Goal: Check status: Check status

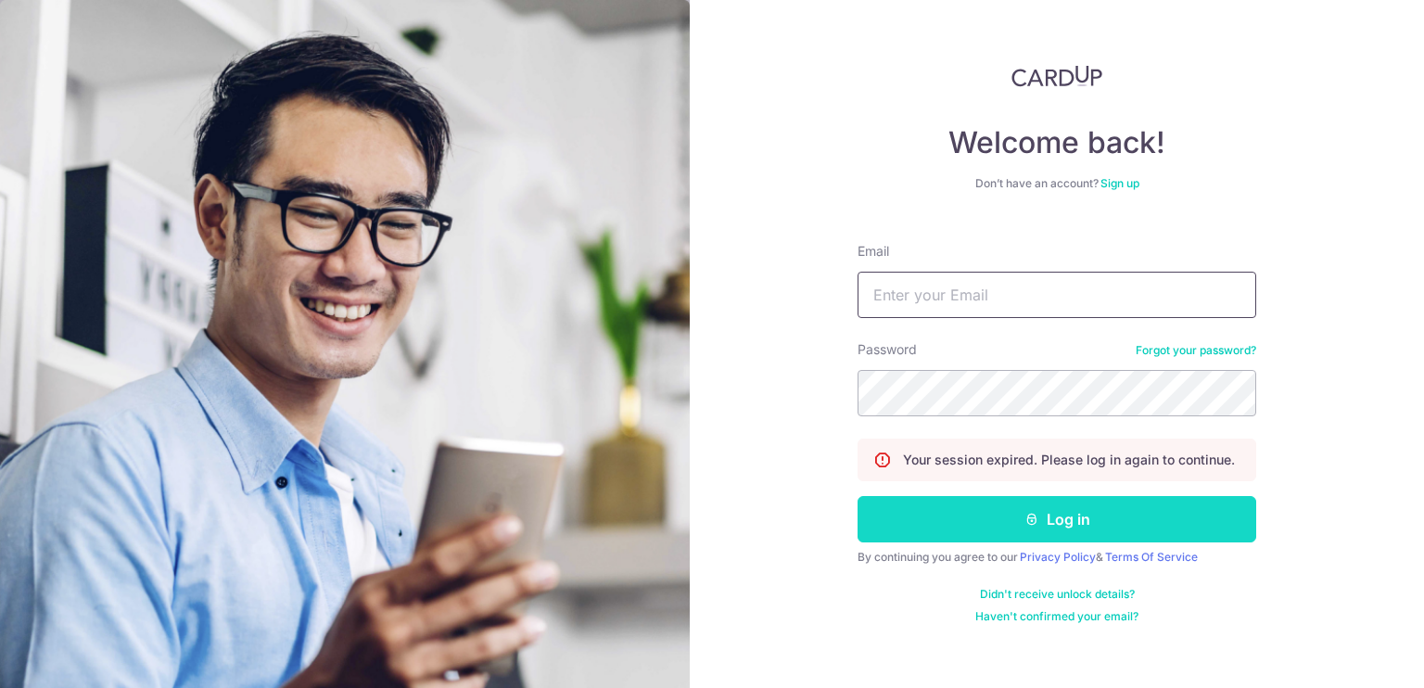
type input "[EMAIL_ADDRESS][DOMAIN_NAME]"
click at [1023, 507] on button "Log in" at bounding box center [1056, 519] width 399 height 46
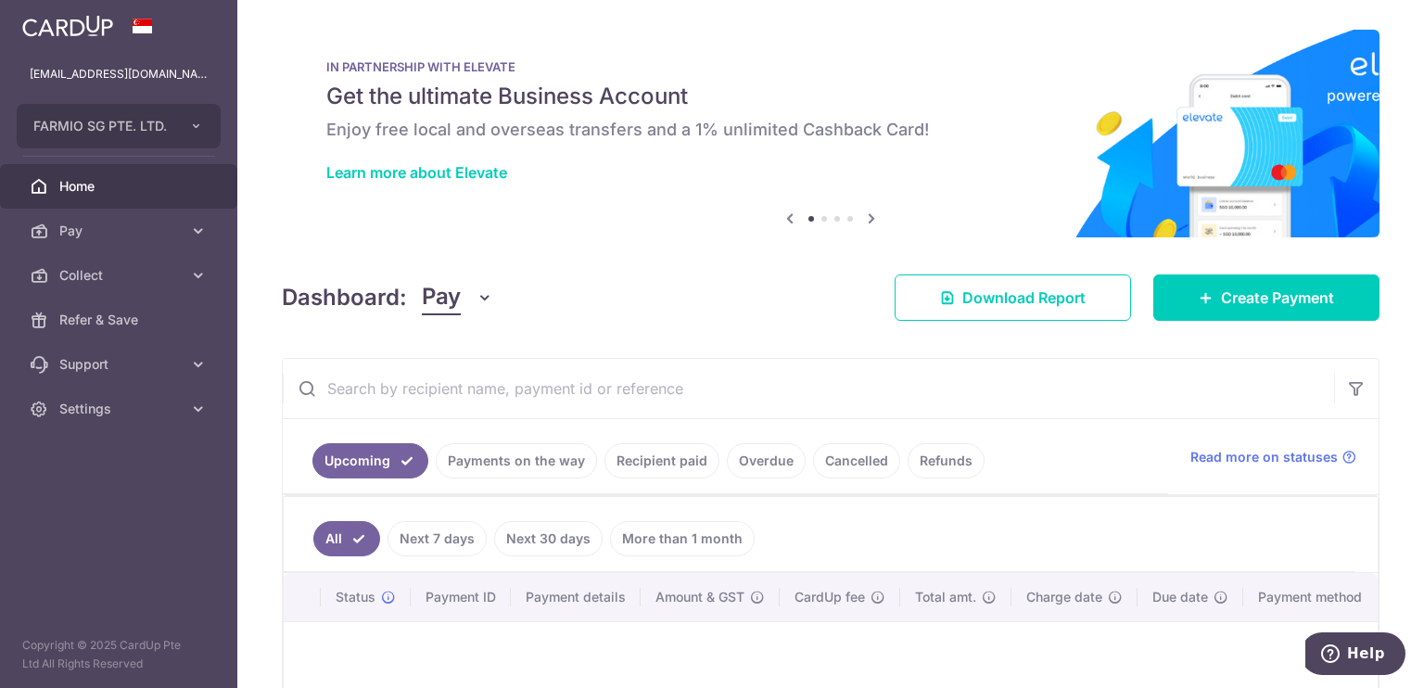
click at [489, 468] on link "Payments on the way" at bounding box center [516, 460] width 161 height 35
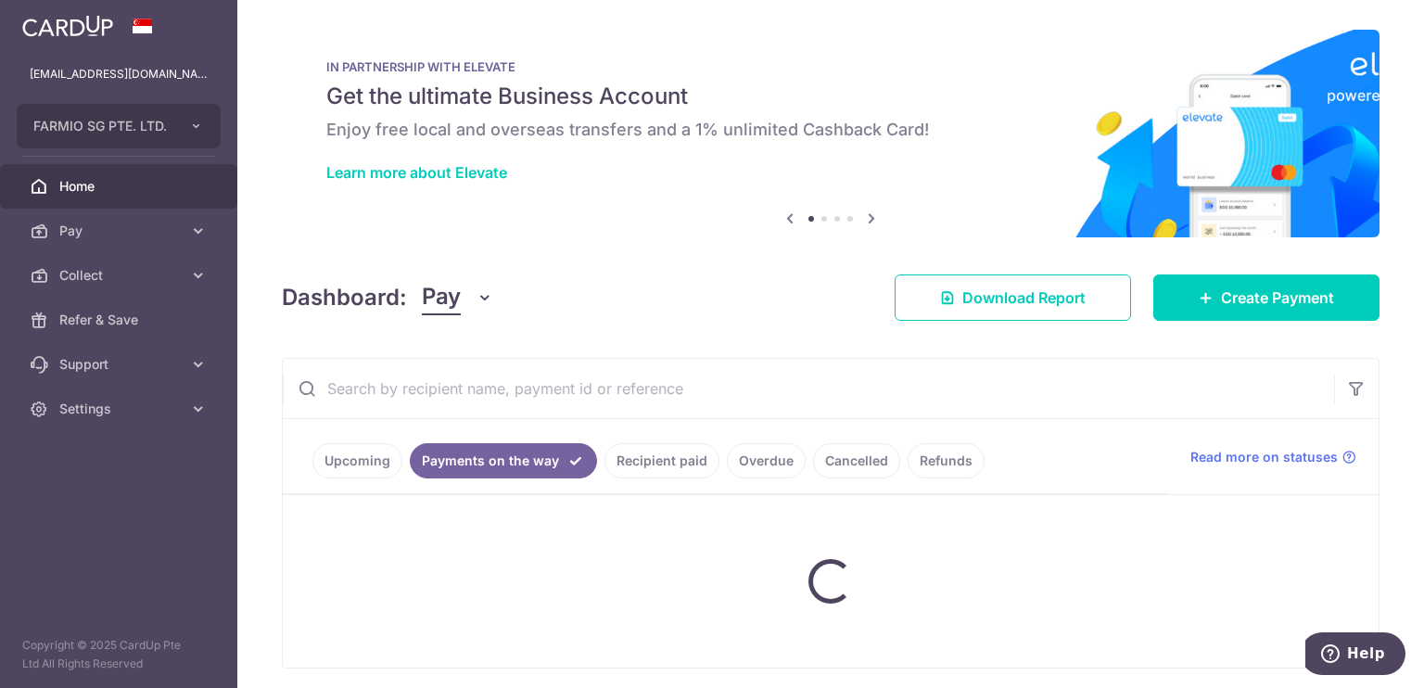
scroll to position [19, 0]
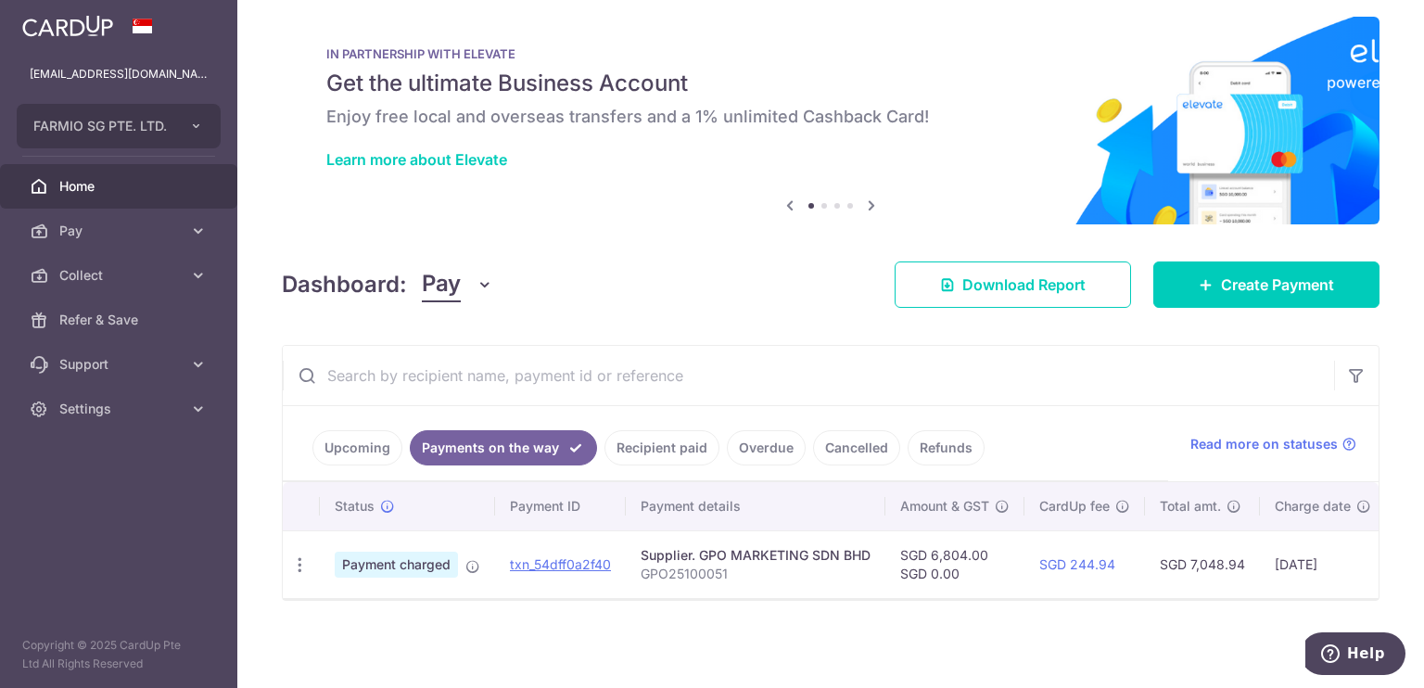
click at [664, 444] on link "Recipient paid" at bounding box center [661, 447] width 115 height 35
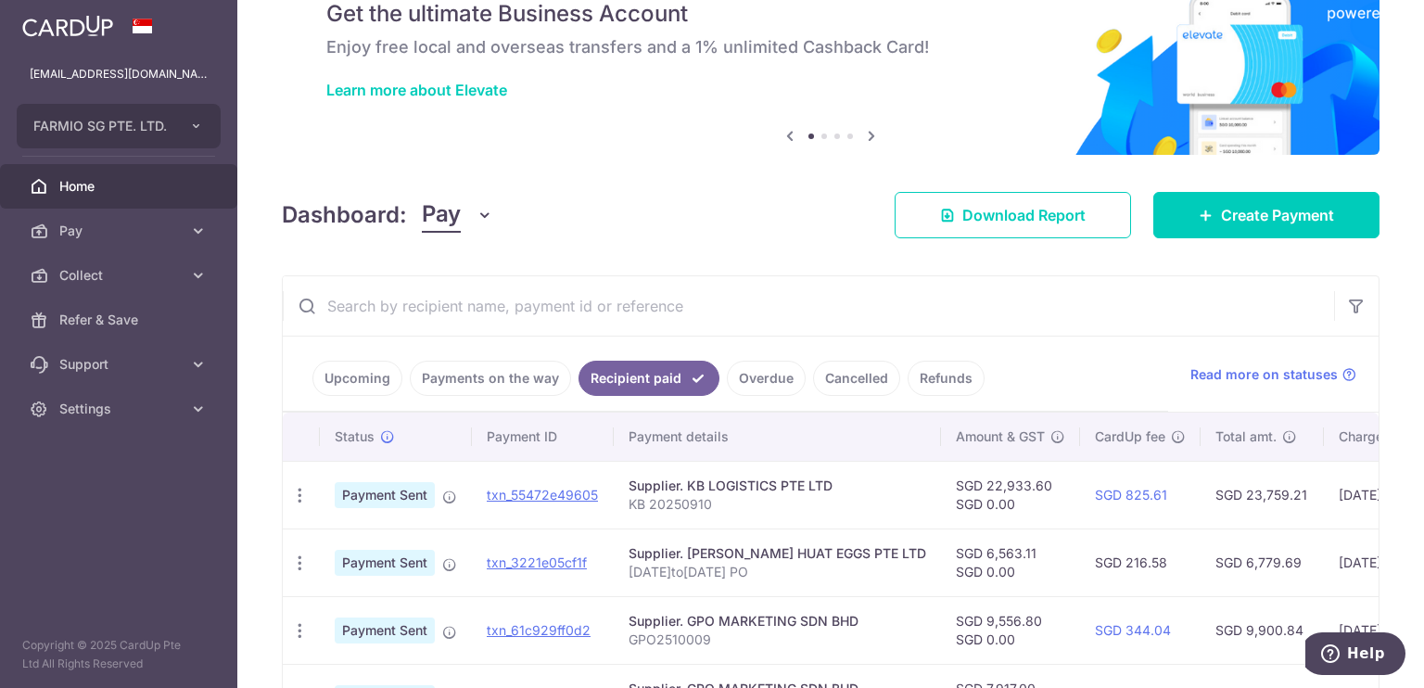
scroll to position [0, 291]
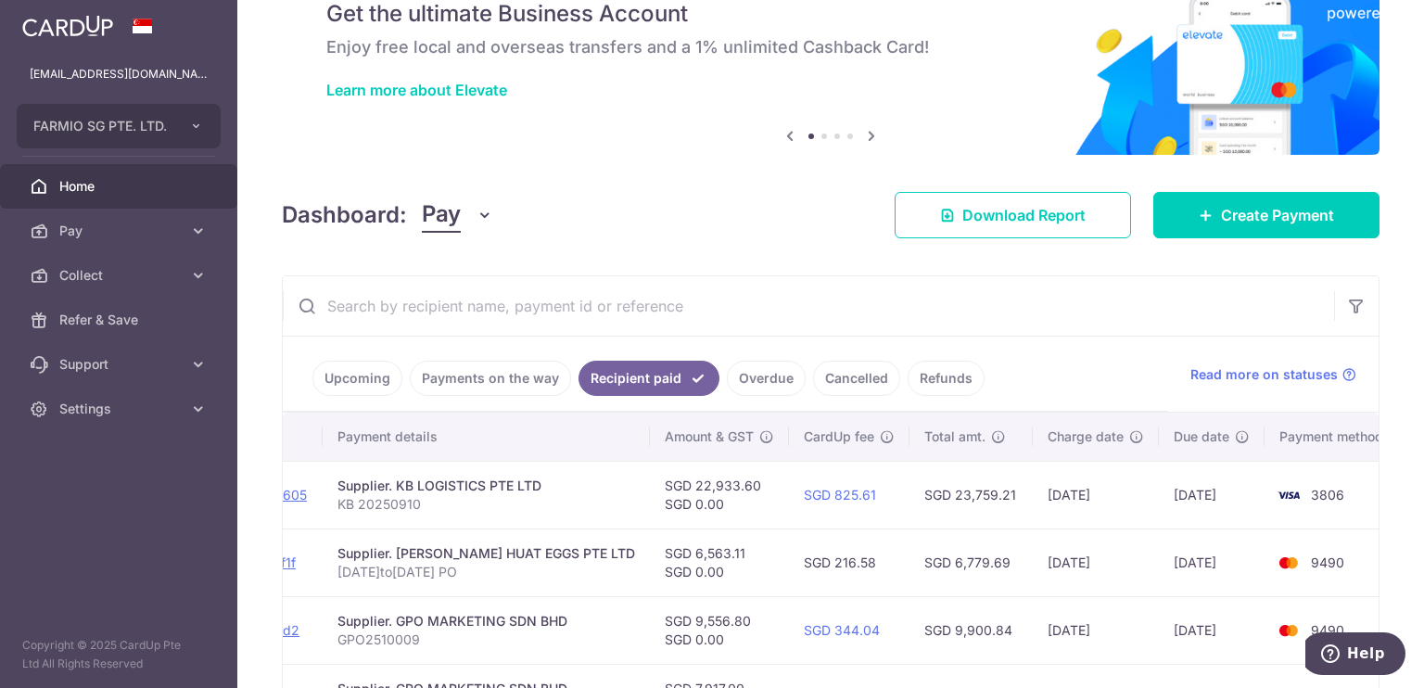
click at [1288, 245] on div "× Pause Schedule Pause all future payments in this series Pause just this one p…" at bounding box center [830, 344] width 1187 height 688
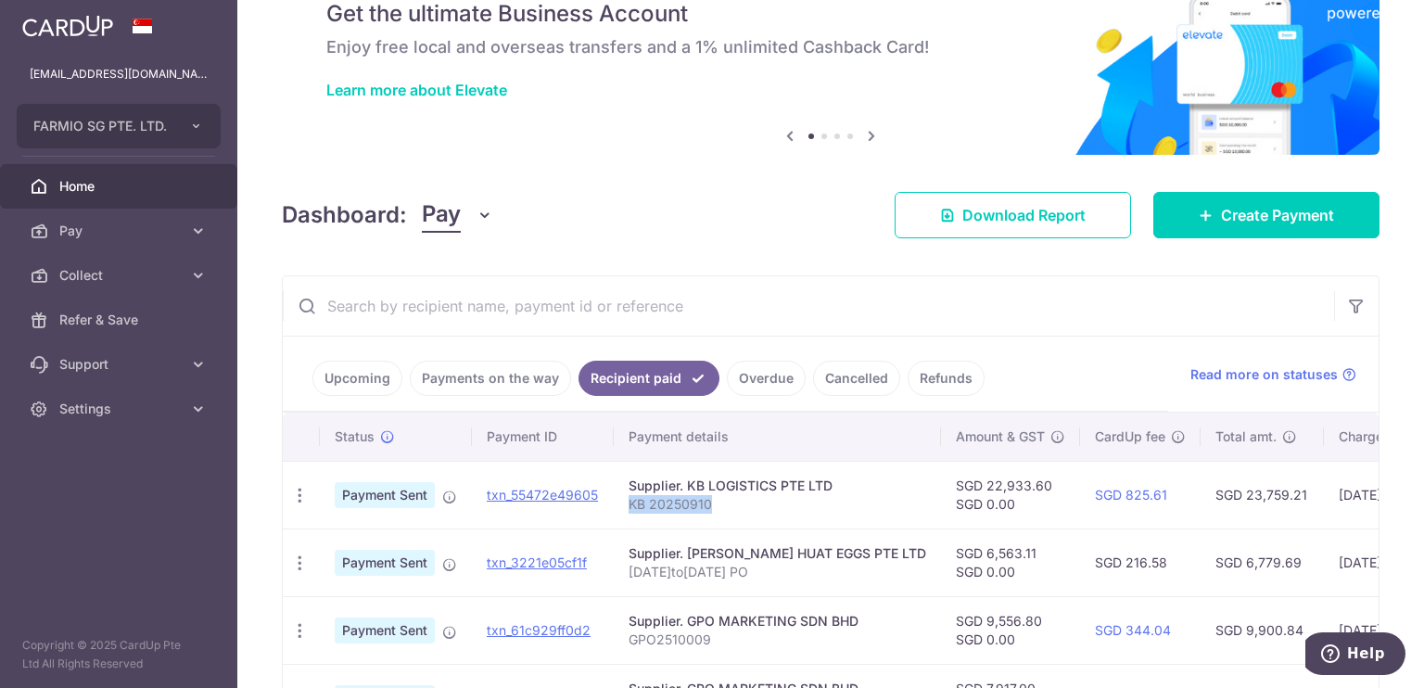
copy p "KB 20250910"
drag, startPoint x: 628, startPoint y: 504, endPoint x: 716, endPoint y: 503, distance: 87.1
click at [716, 503] on p "KB 20250910" at bounding box center [777, 504] width 298 height 19
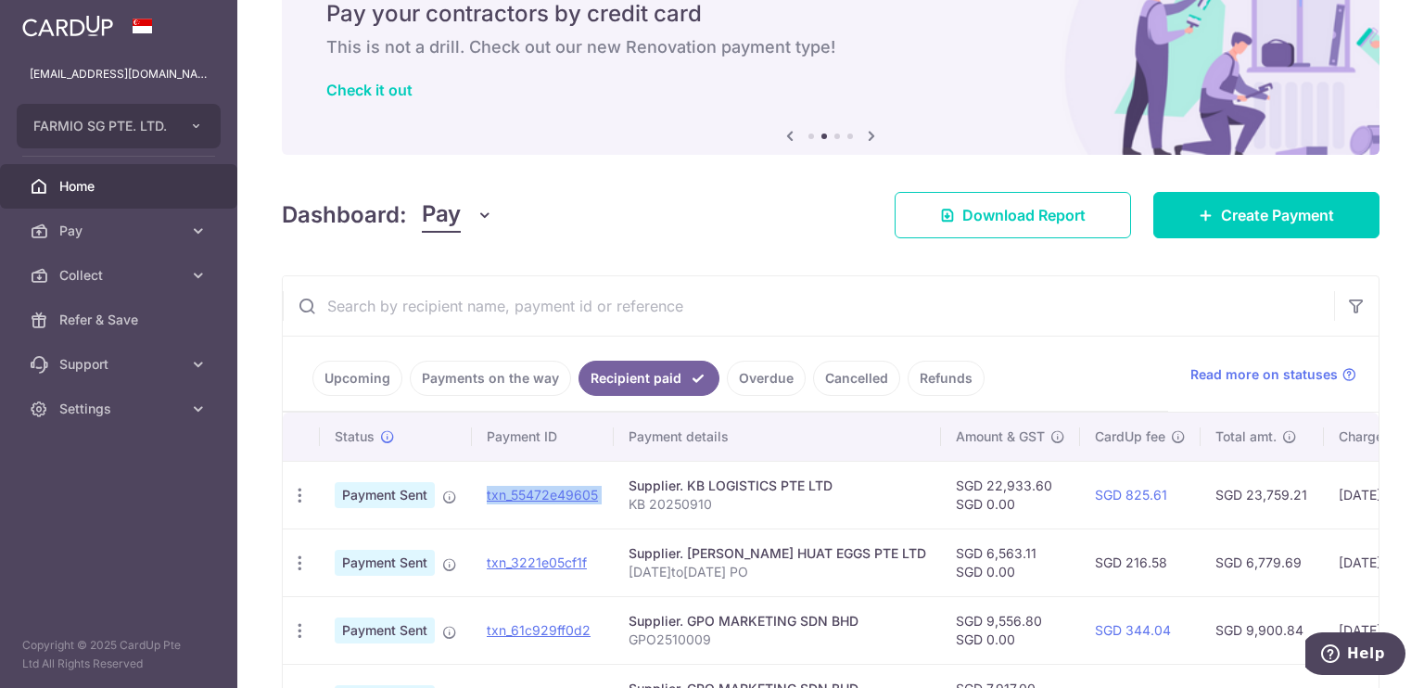
copy tr "txn_55472e49605 Download Payment Receipt"
drag, startPoint x: 613, startPoint y: 489, endPoint x: 479, endPoint y: 487, distance: 133.5
click at [479, 487] on tr "PDF Receipt Payment Sent txn_55472e49605 Supplier. KB LOGISTICS PTE LTD KB 2025…" at bounding box center [990, 495] width 1414 height 68
click at [503, 491] on link "txn_55472e49605" at bounding box center [542, 495] width 111 height 16
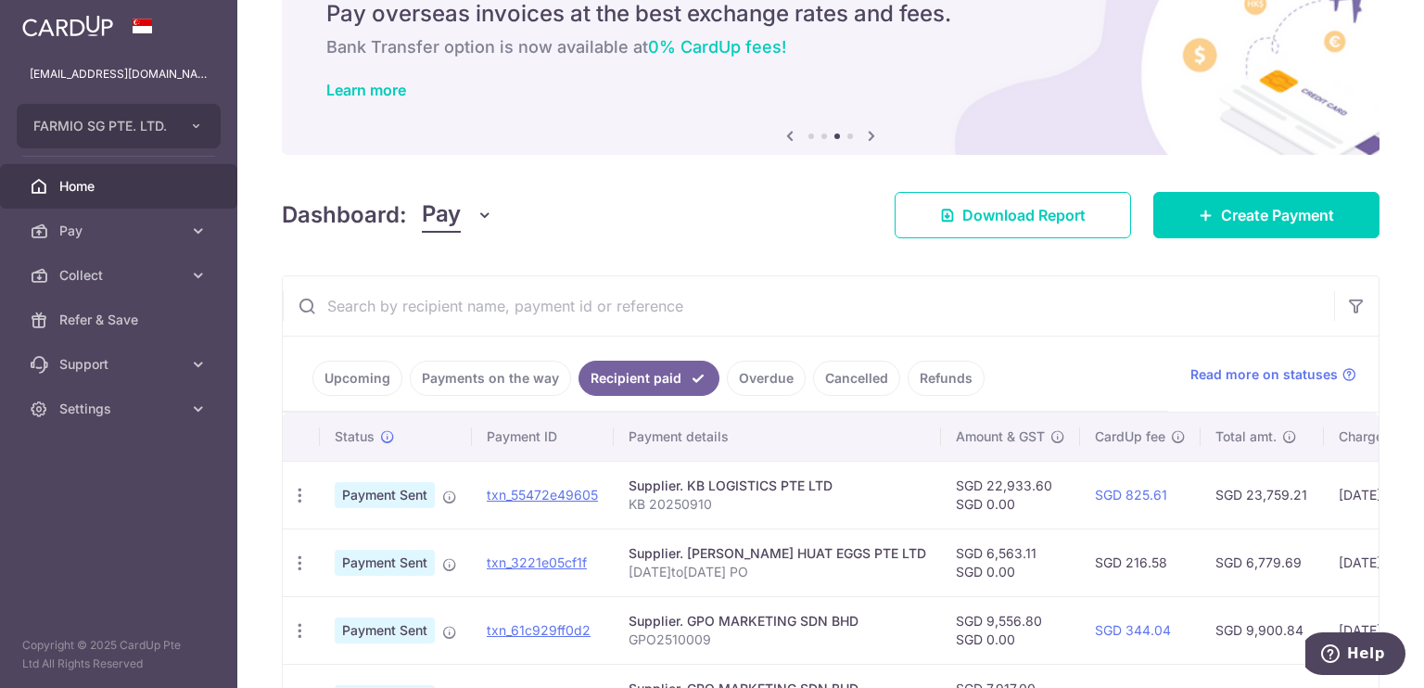
click at [423, 373] on link "Payments on the way" at bounding box center [490, 378] width 161 height 35
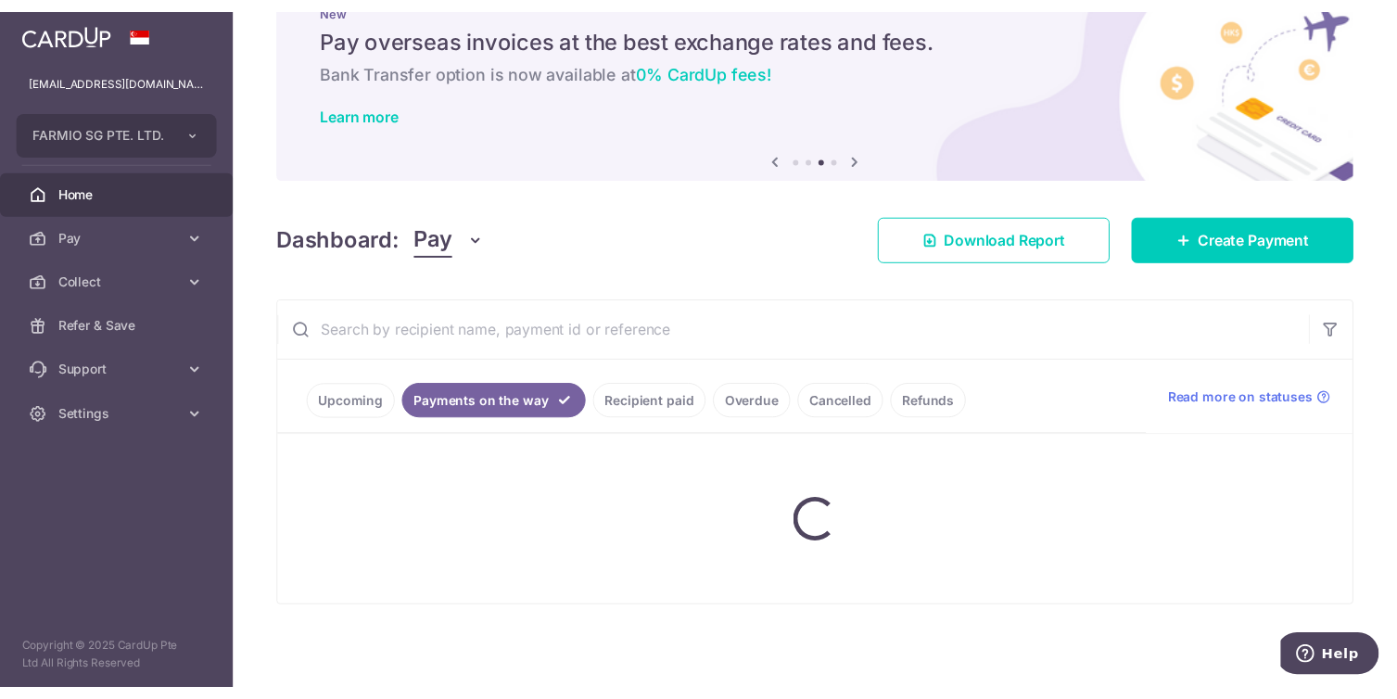
scroll to position [19, 0]
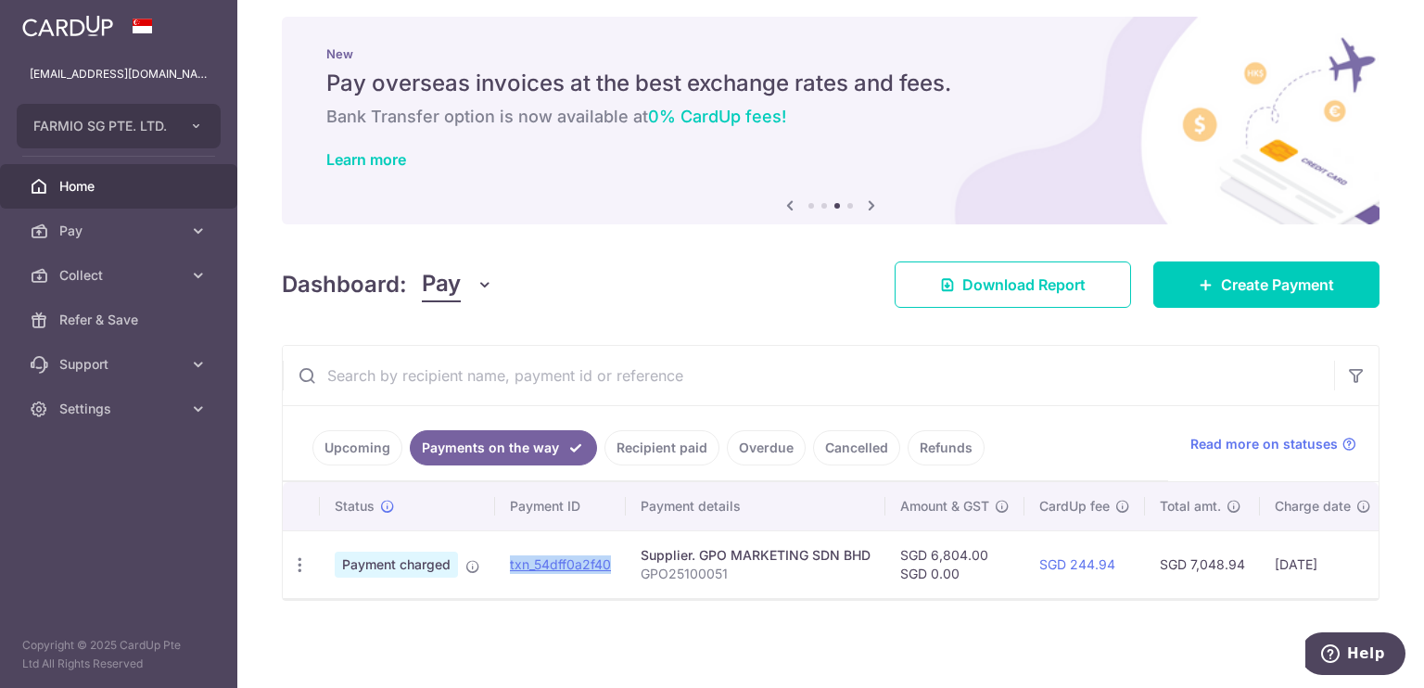
copy link "txn_54dff0a2f40"
drag, startPoint x: 623, startPoint y: 550, endPoint x: 510, endPoint y: 527, distance: 115.3
click at [510, 530] on td "txn_54dff0a2f40" at bounding box center [560, 564] width 131 height 68
click at [593, 556] on link "txn_54dff0a2f40" at bounding box center [560, 564] width 101 height 16
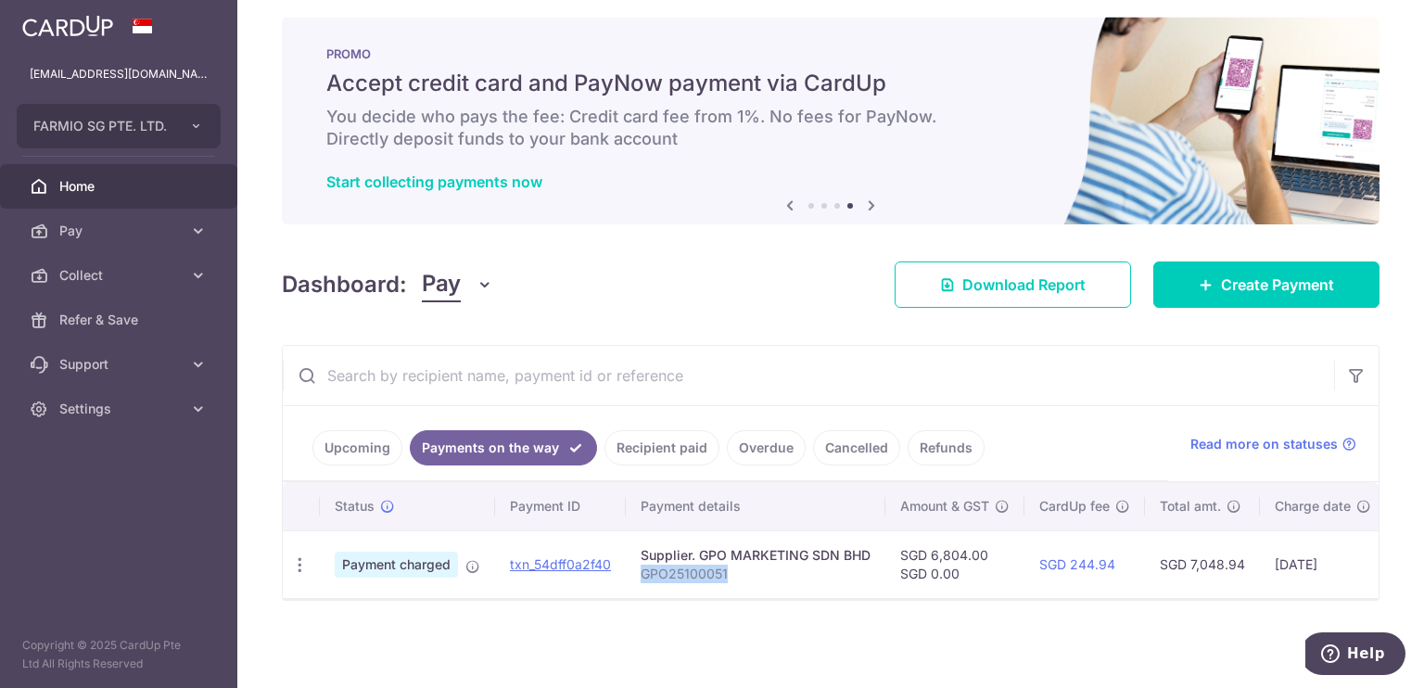
drag, startPoint x: 640, startPoint y: 565, endPoint x: 739, endPoint y: 565, distance: 99.2
click at [739, 565] on td "Supplier. GPO MARKETING SDN BHD GPO25100051" at bounding box center [756, 564] width 260 height 68
copy p "GPO25100051"
